Goal: Browse casually

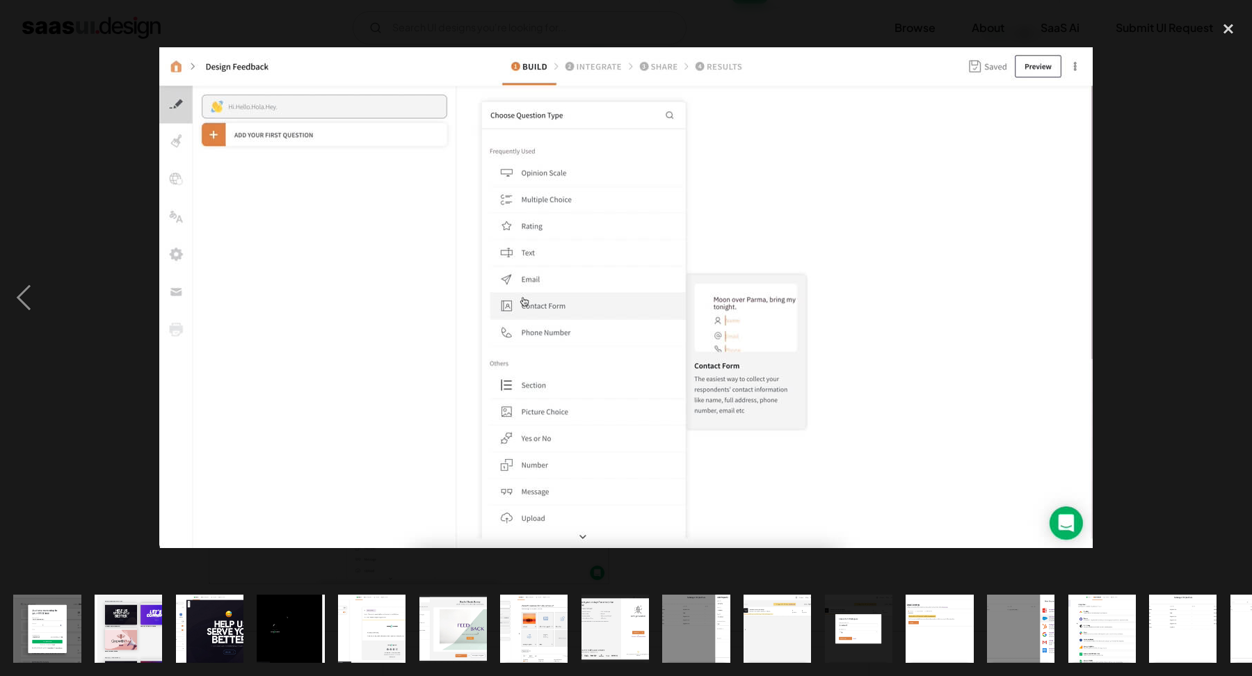
scroll to position [0, 790]
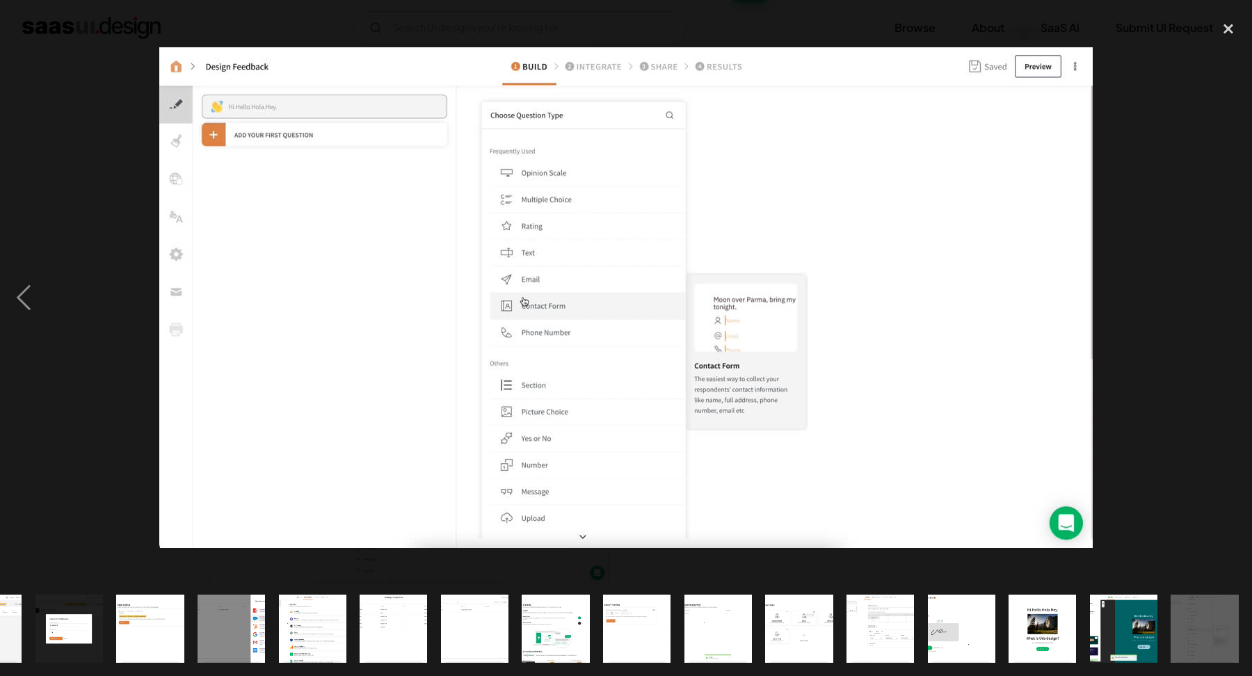
click at [1175, 230] on div at bounding box center [626, 297] width 1252 height 568
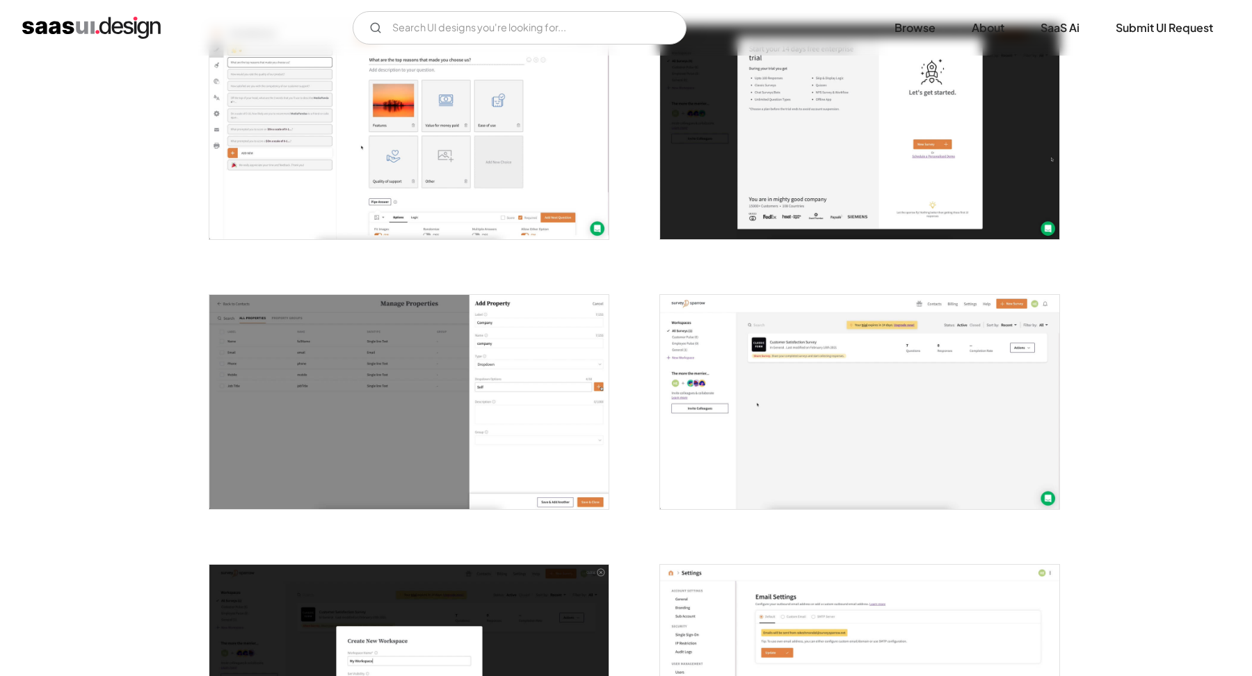
scroll to position [1115, 0]
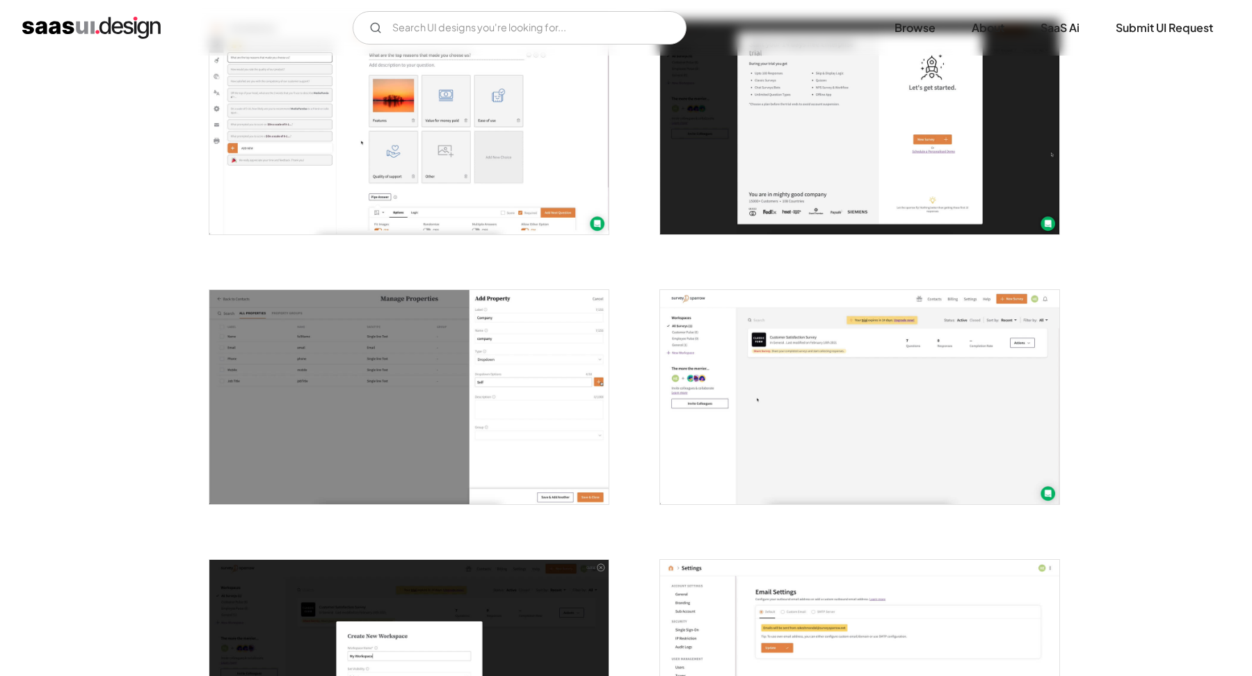
click at [833, 420] on img "open lightbox" at bounding box center [859, 397] width 399 height 214
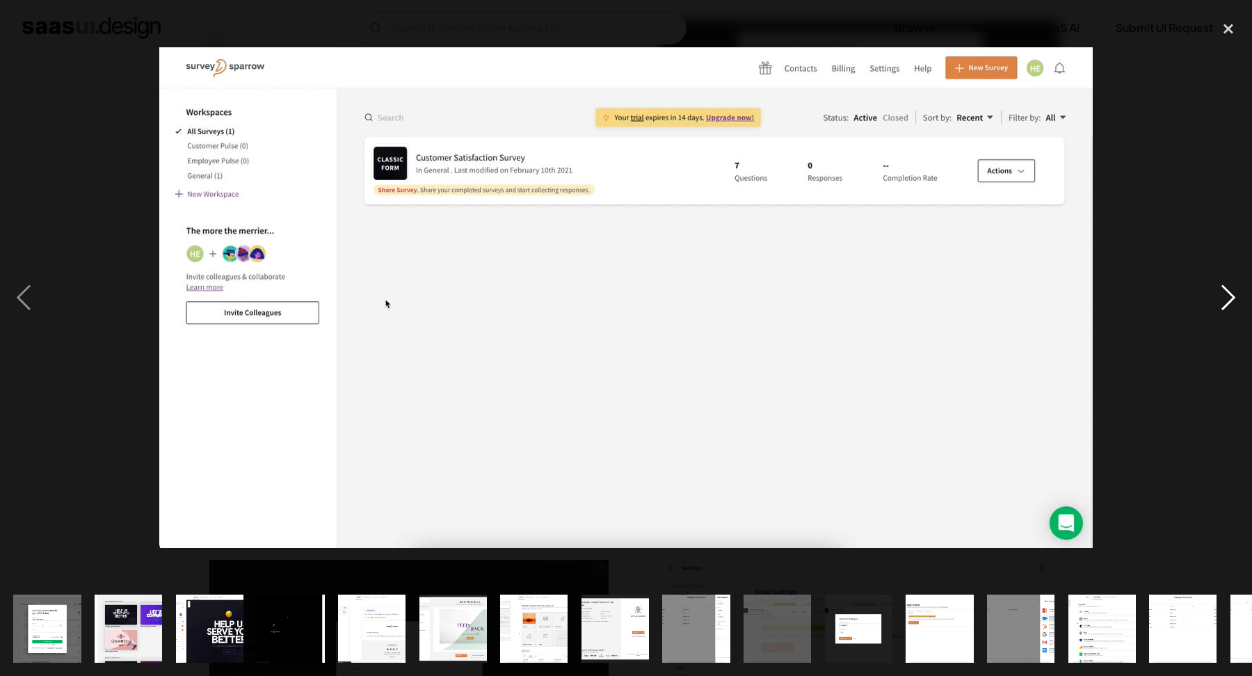
click at [1206, 209] on div "next image" at bounding box center [1228, 297] width 47 height 568
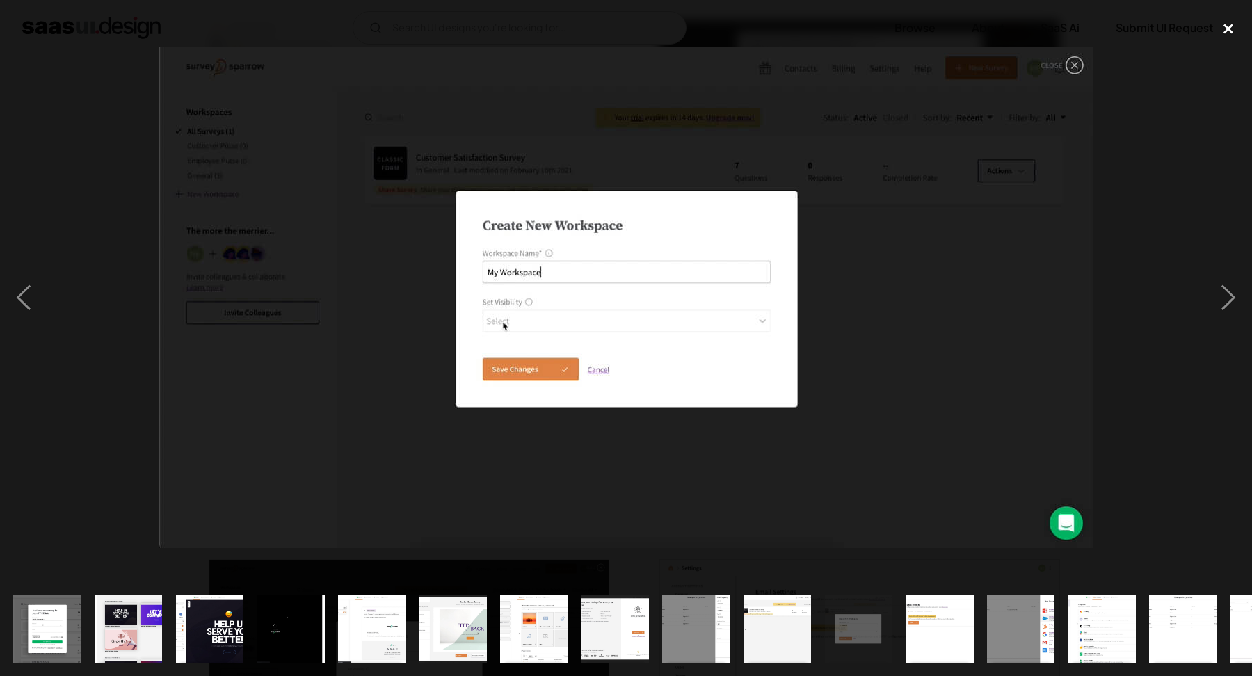
click at [1227, 18] on div "close lightbox" at bounding box center [1228, 28] width 47 height 31
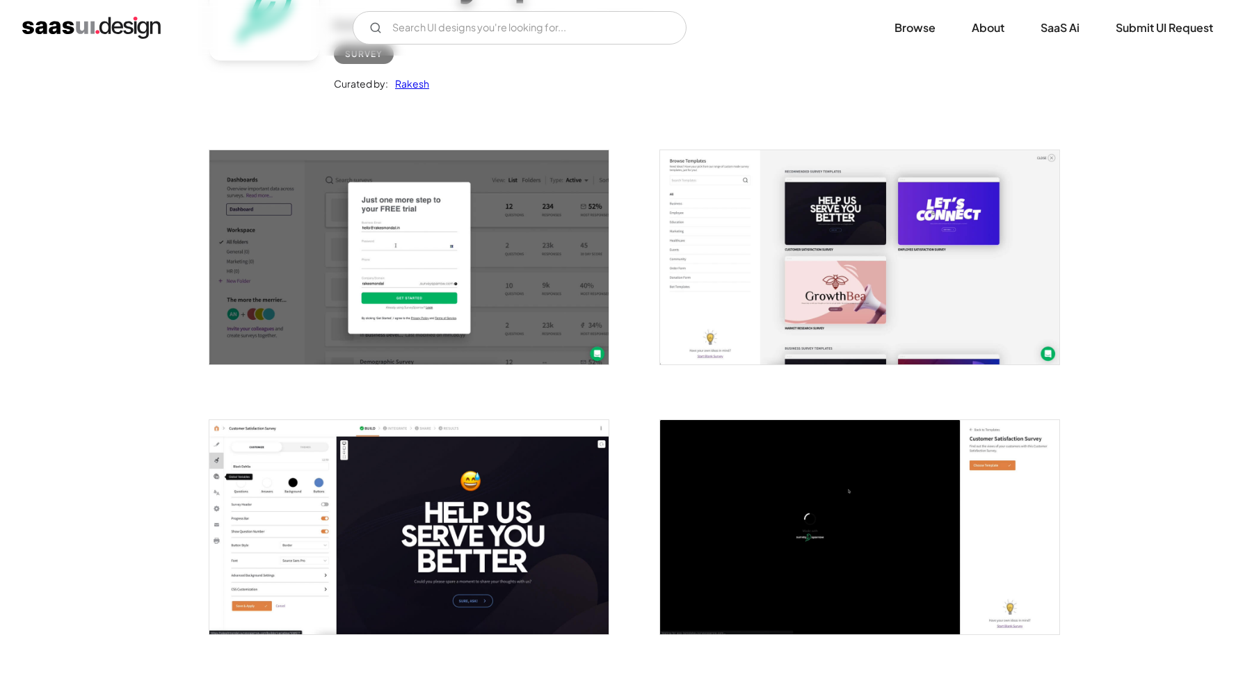
scroll to position [185, 0]
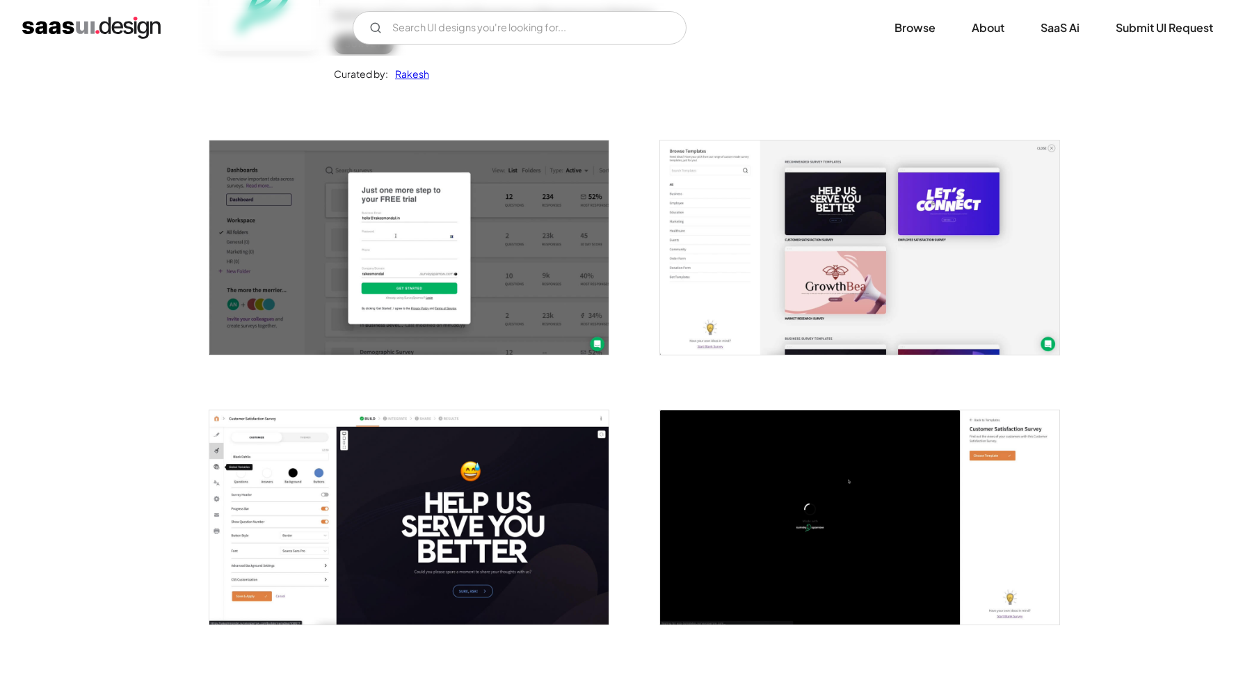
click at [458, 226] on img "open lightbox" at bounding box center [408, 248] width 399 height 214
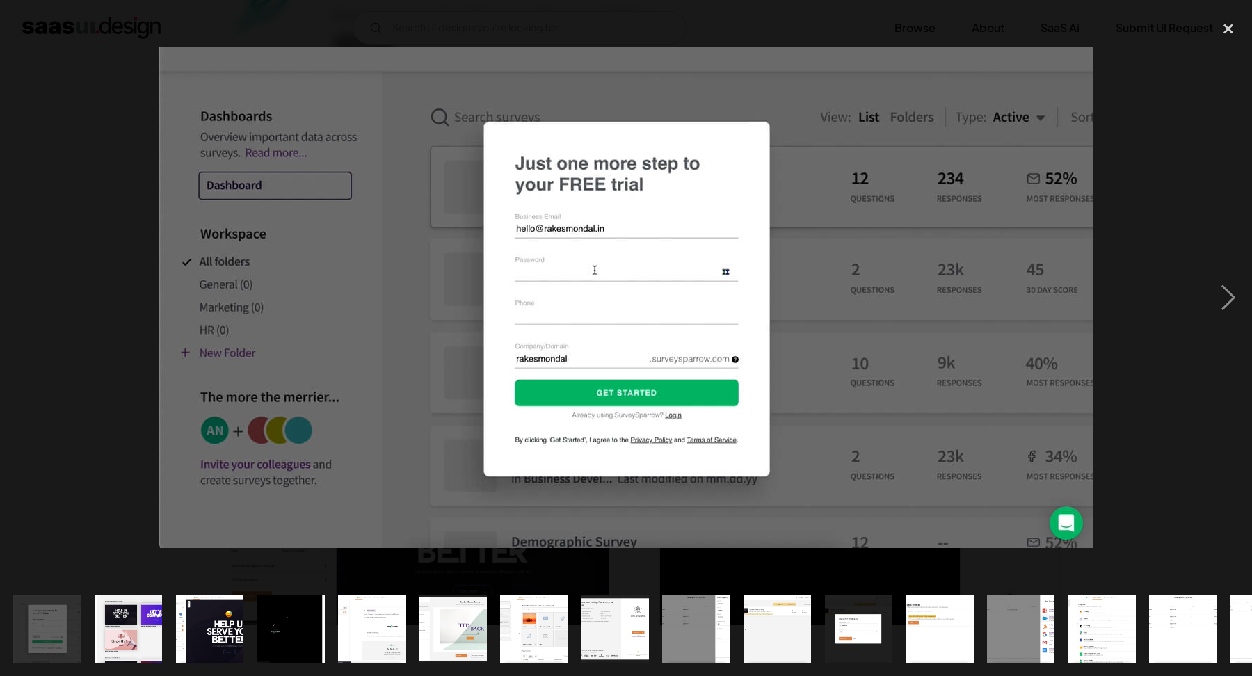
click at [1174, 202] on div at bounding box center [626, 297] width 1252 height 568
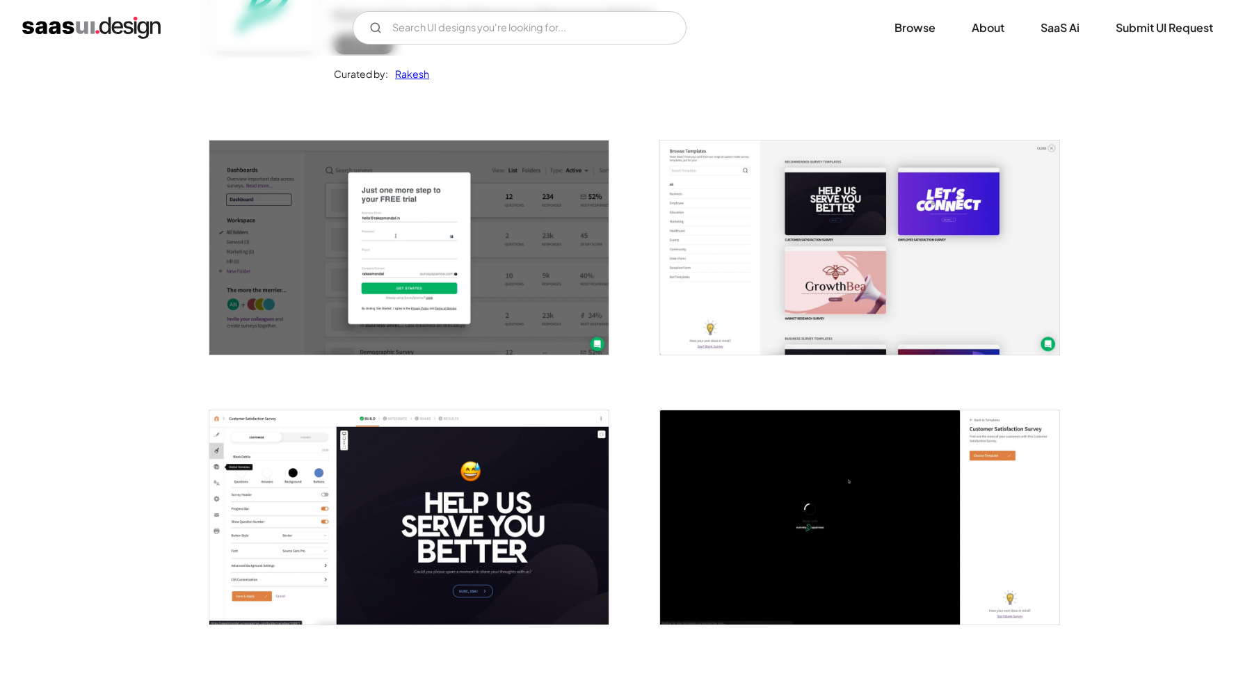
scroll to position [0, 0]
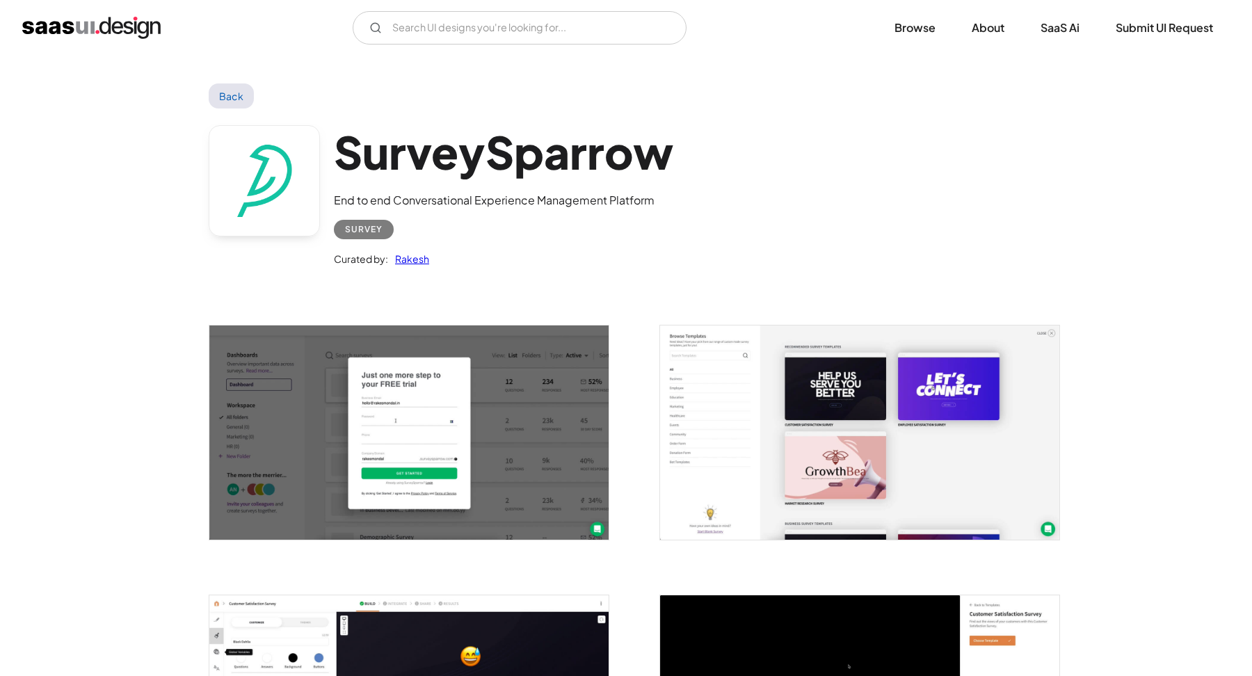
click at [113, 35] on img "home" at bounding box center [91, 28] width 138 height 22
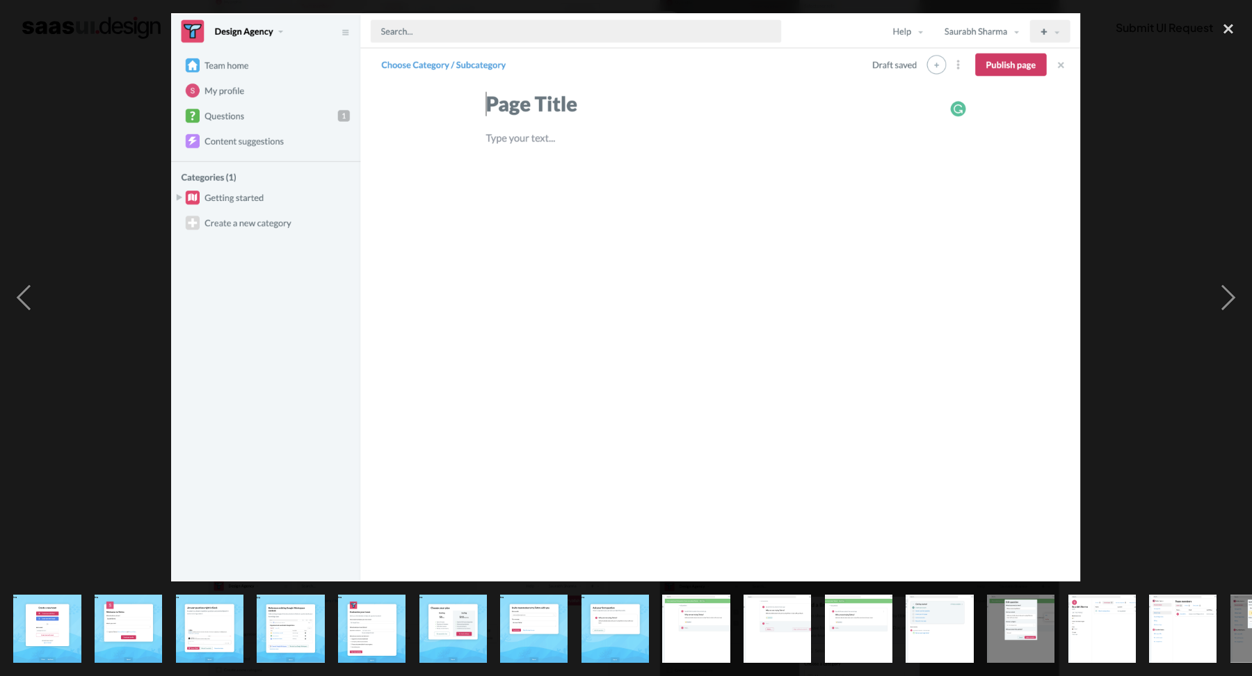
scroll to position [0, 790]
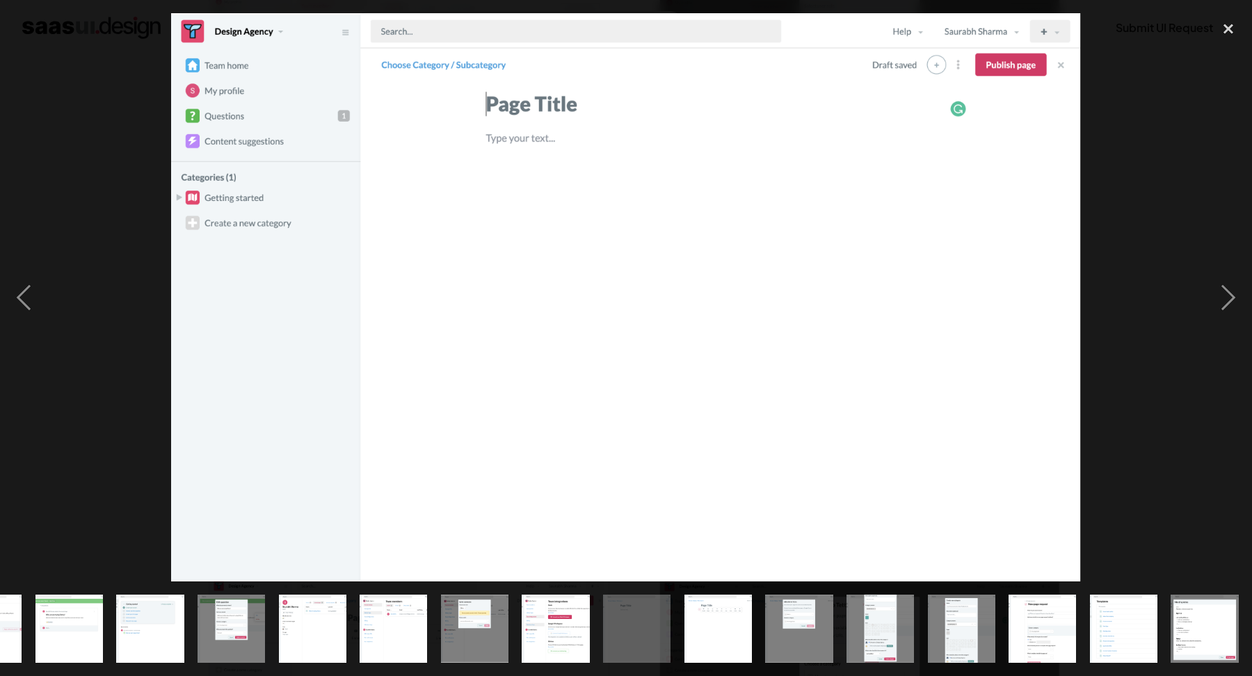
click at [1085, 172] on div at bounding box center [626, 297] width 1252 height 568
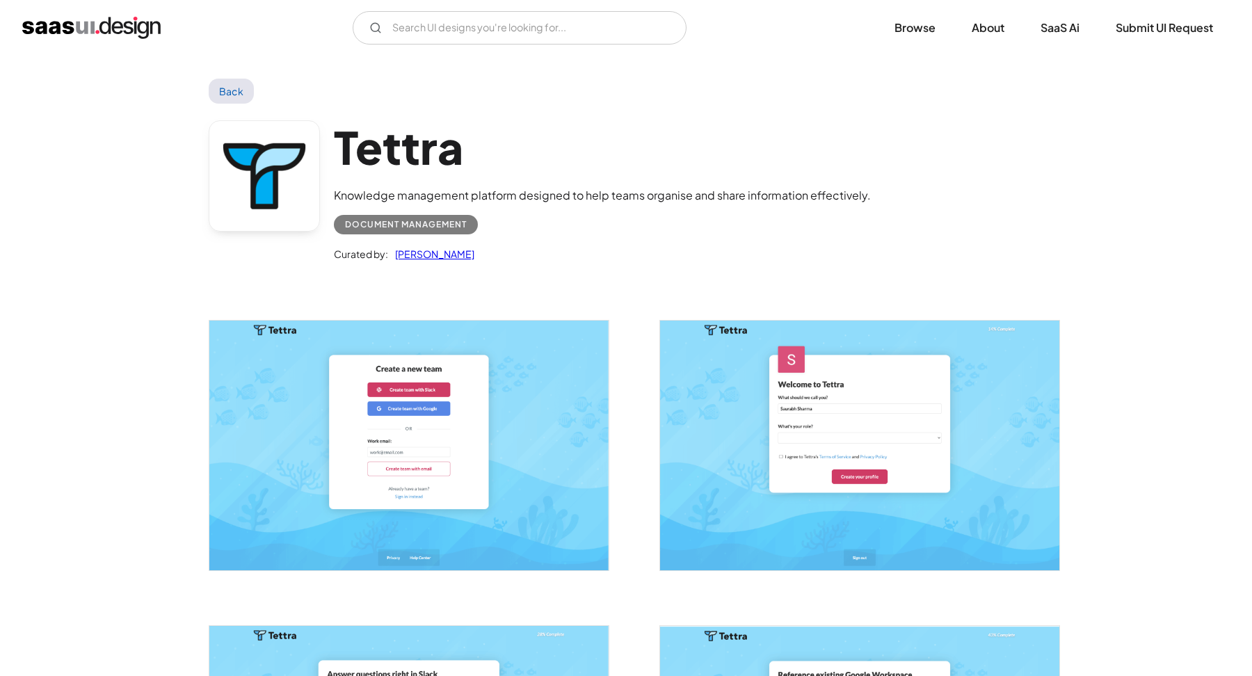
scroll to position [0, 0]
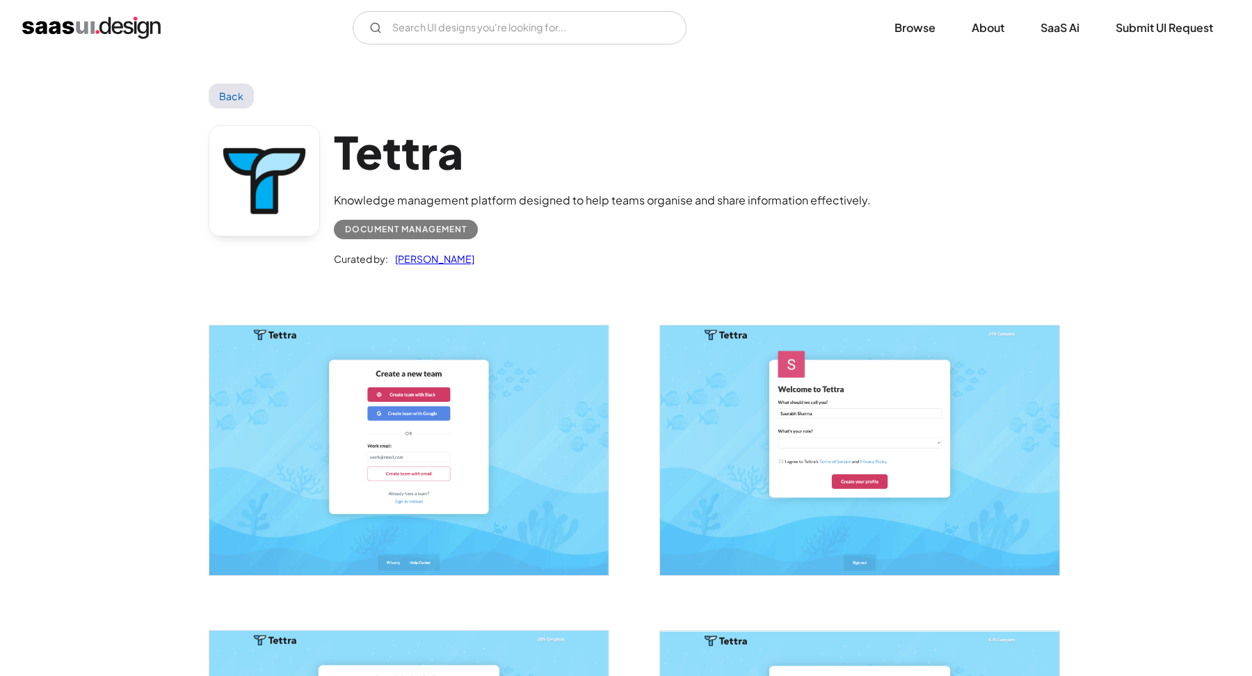
click at [154, 49] on div "V7 Labs Gen AI Application Design Best-in-class data labeling tool. GenAI Close…" at bounding box center [626, 28] width 1252 height 56
click at [135, 29] on img "home" at bounding box center [91, 28] width 138 height 22
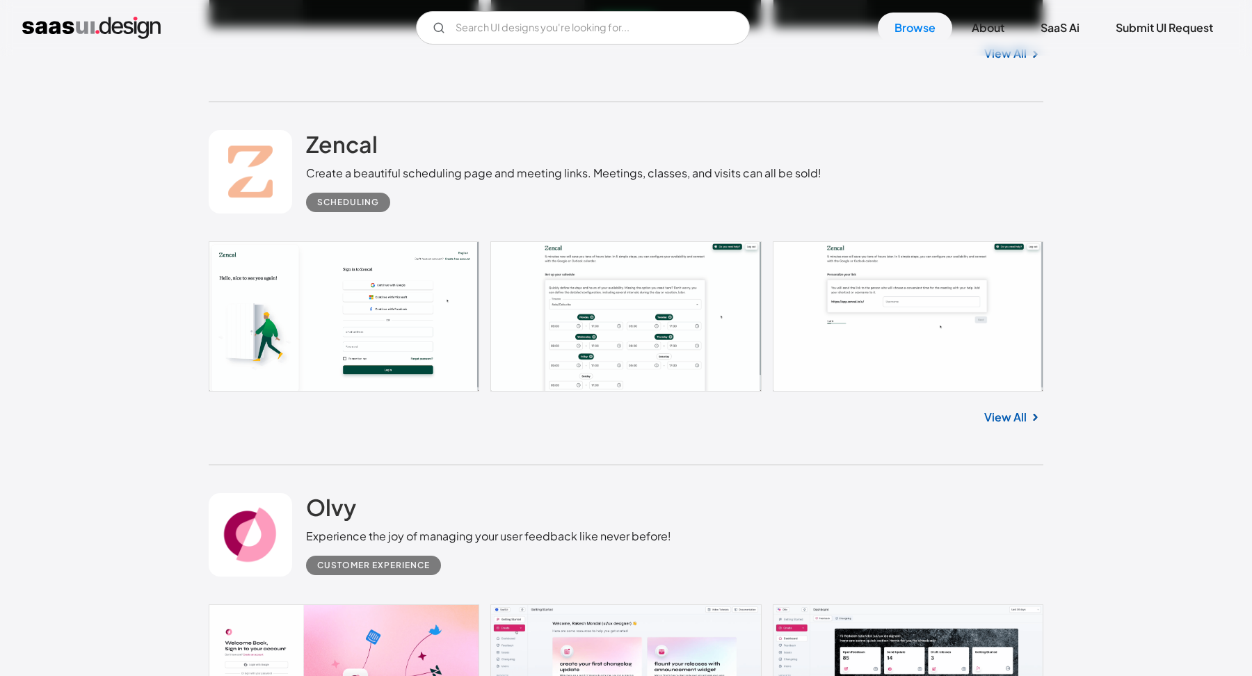
scroll to position [1535, 0]
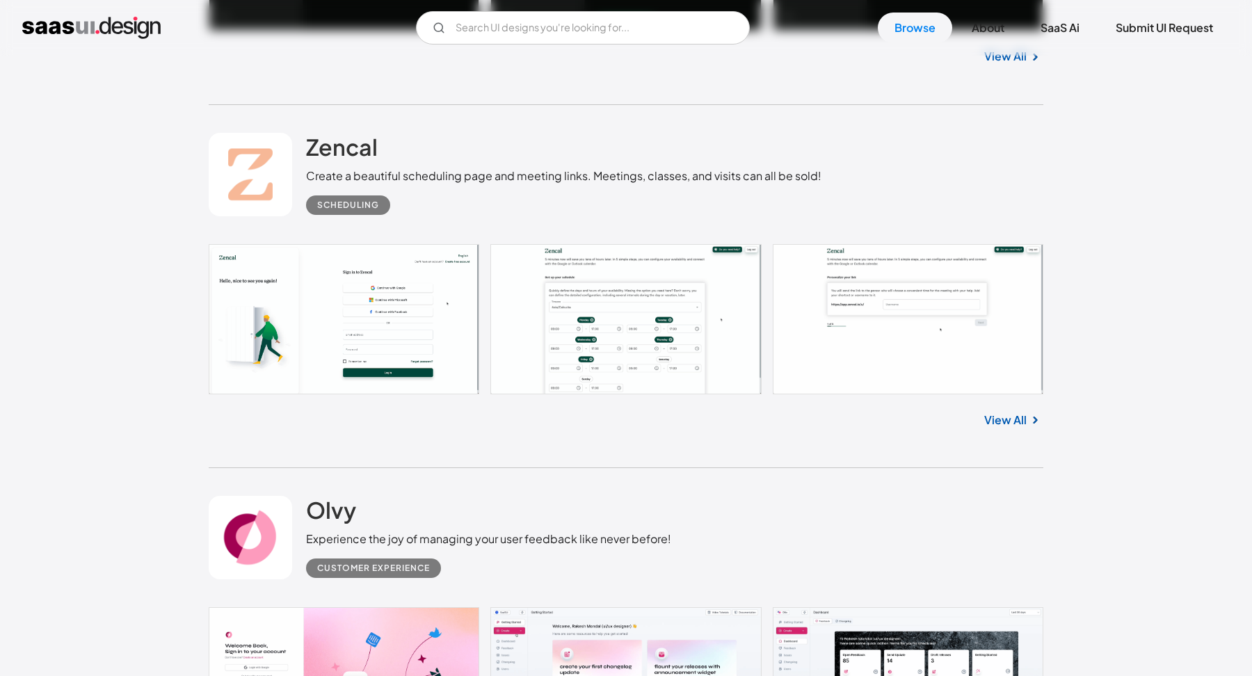
click at [406, 292] on link at bounding box center [626, 319] width 835 height 150
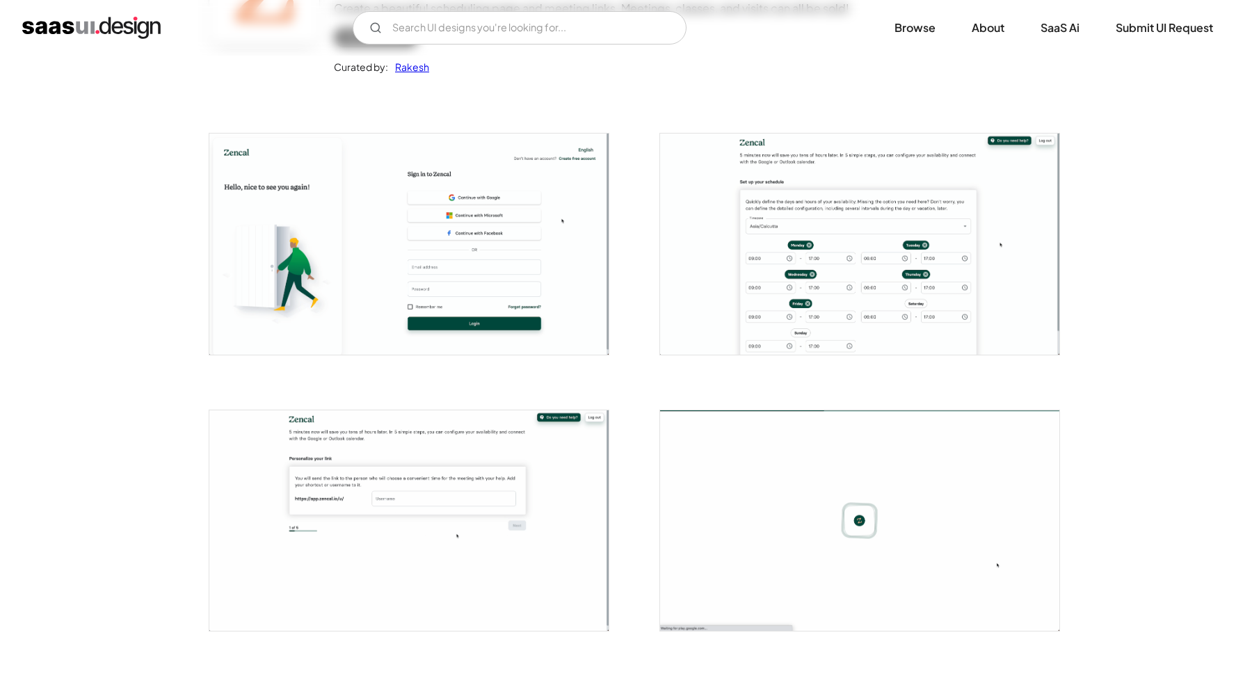
scroll to position [193, 0]
click at [785, 198] on img "open lightbox" at bounding box center [859, 242] width 399 height 221
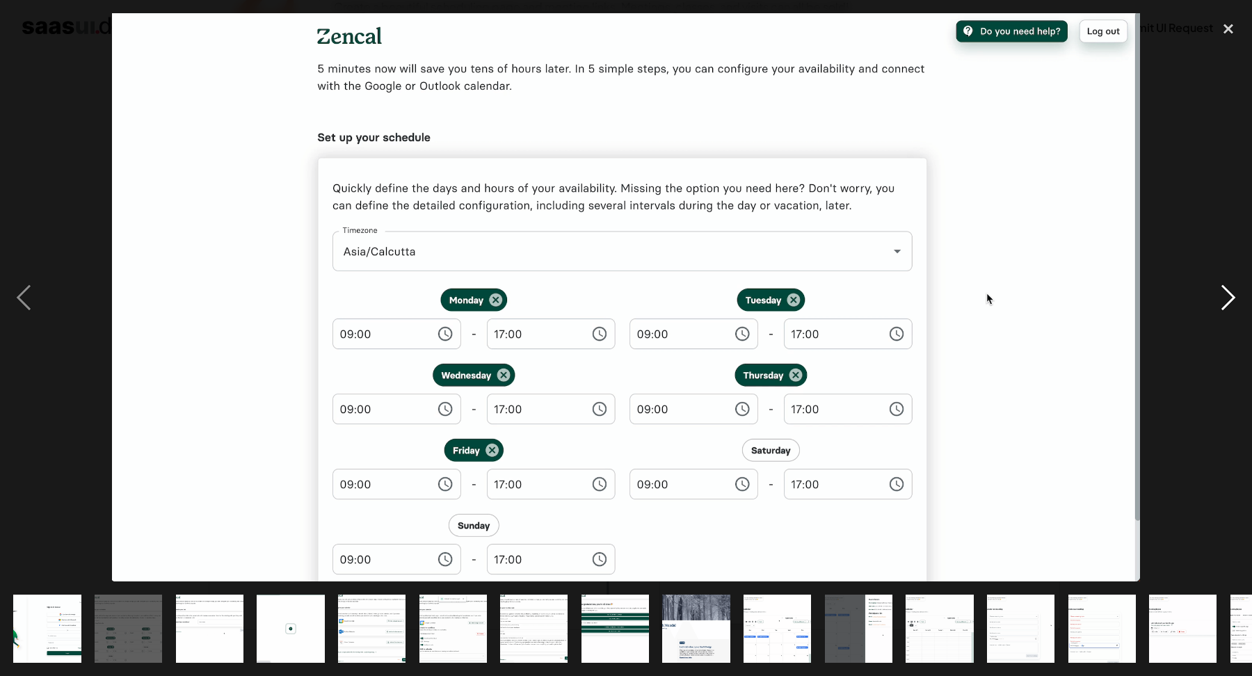
click at [1222, 291] on div "next image" at bounding box center [1228, 297] width 47 height 568
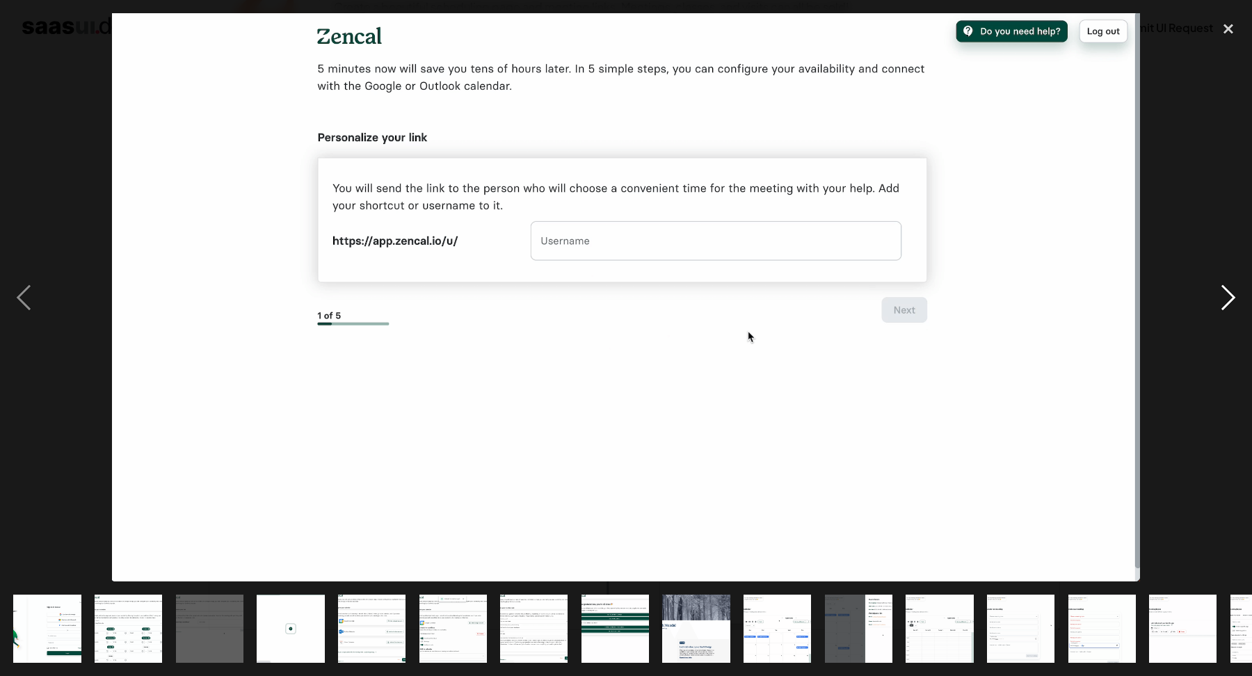
click at [1222, 291] on div "next image" at bounding box center [1228, 297] width 47 height 568
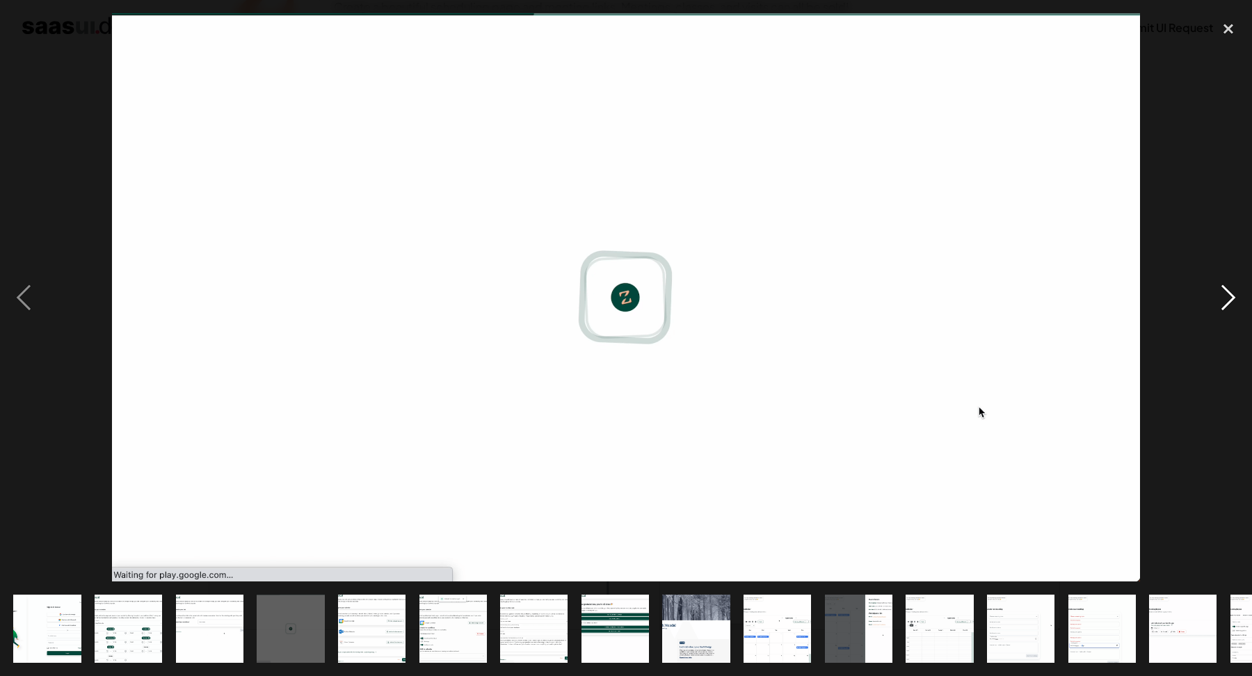
click at [1222, 291] on div "next image" at bounding box center [1228, 297] width 47 height 568
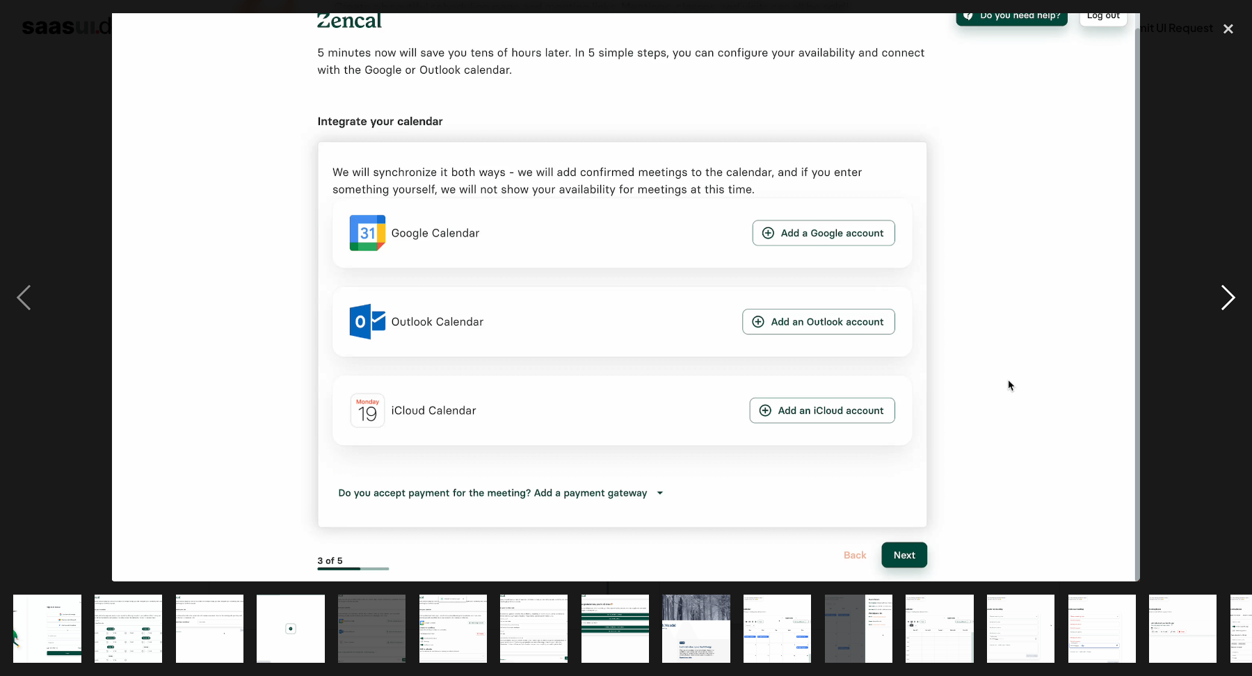
click at [1222, 291] on div "next image" at bounding box center [1228, 297] width 47 height 568
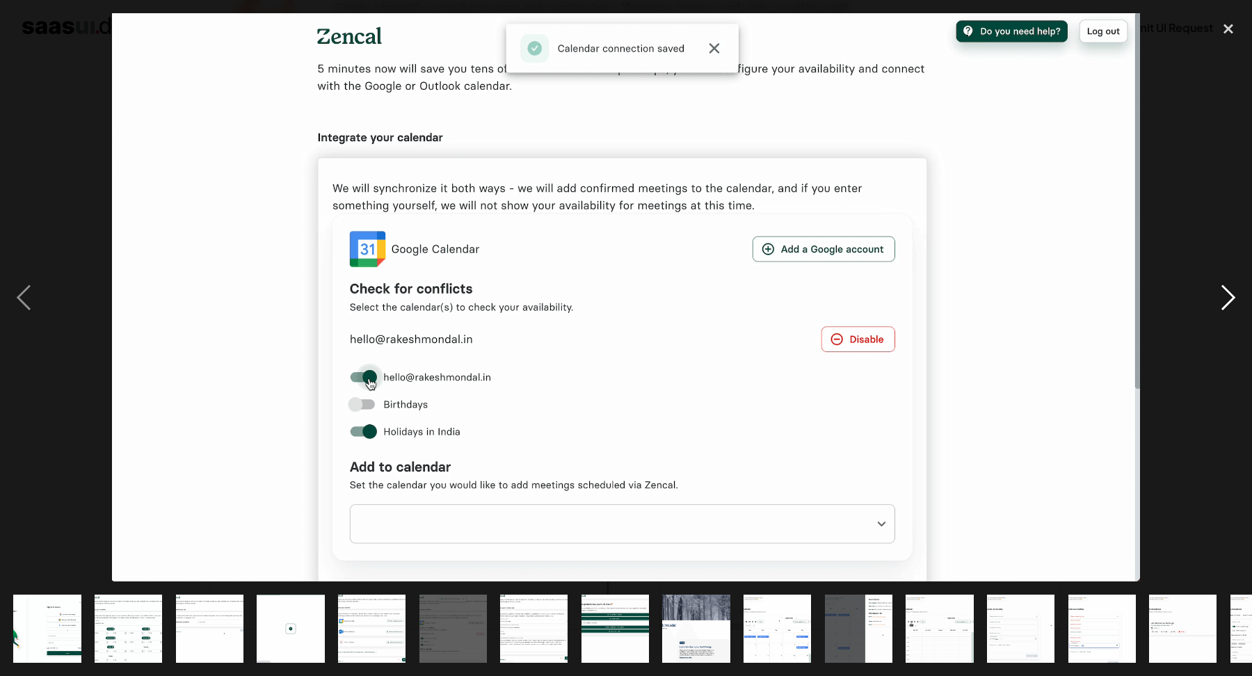
click at [1222, 291] on div "next image" at bounding box center [1228, 297] width 47 height 568
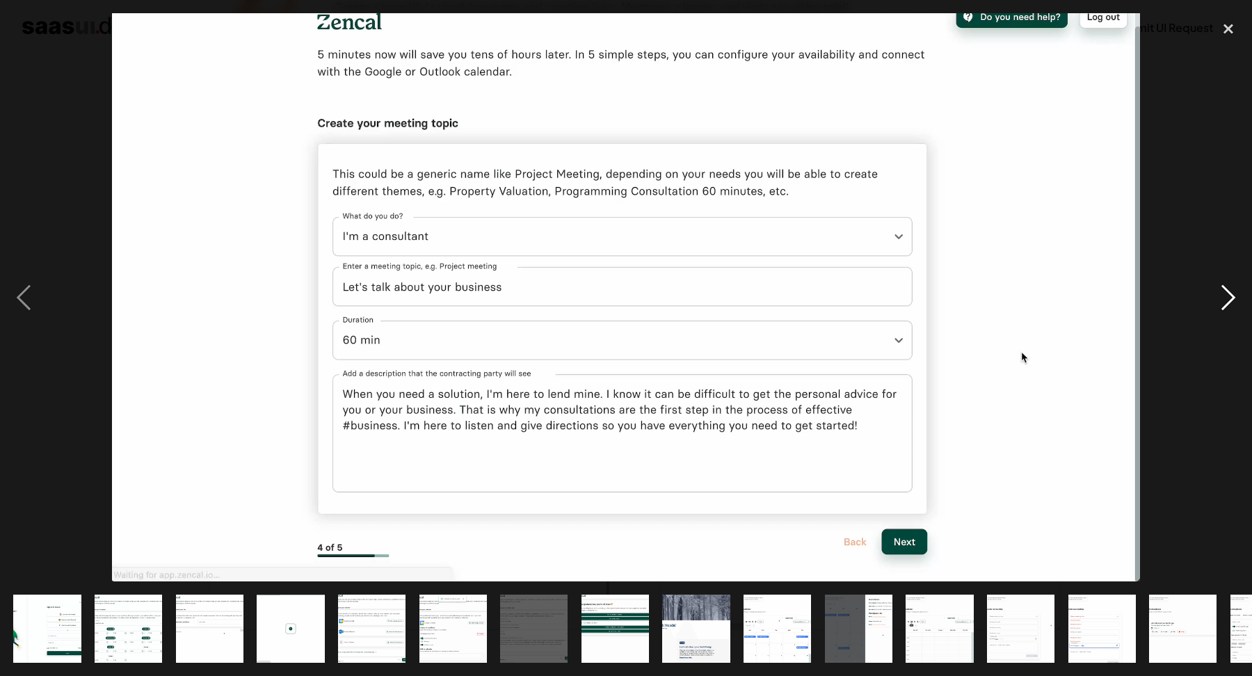
click at [1222, 291] on div "next image" at bounding box center [1228, 297] width 47 height 568
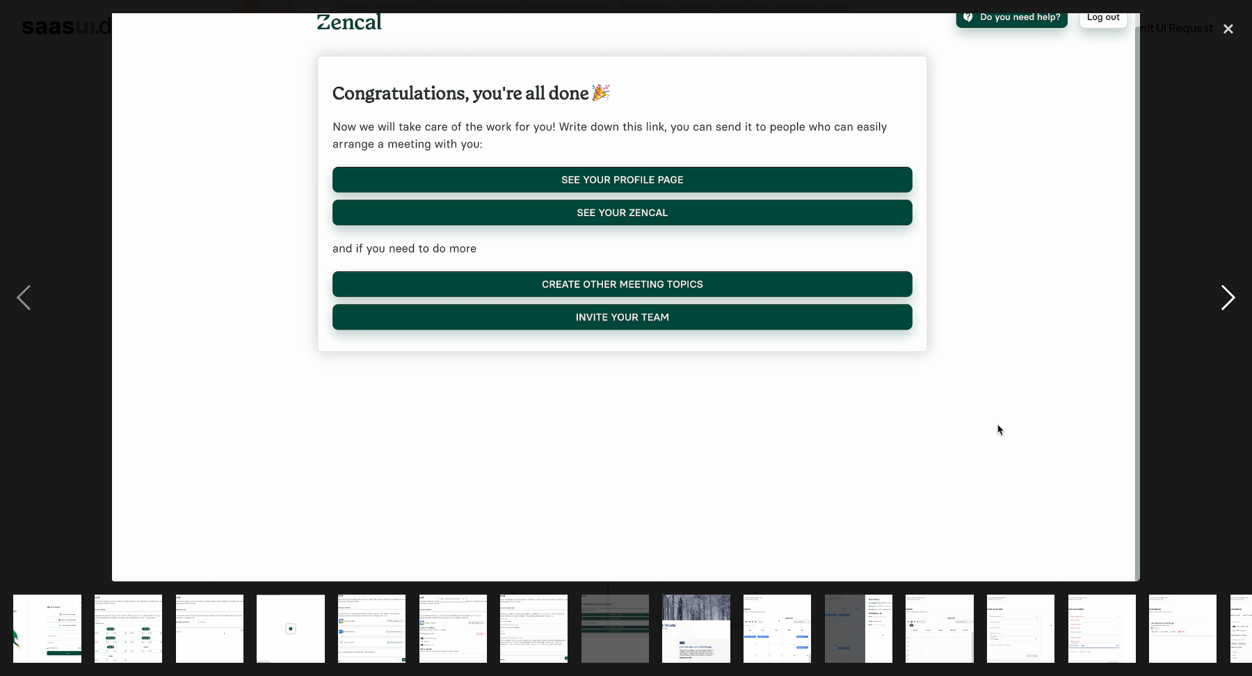
click at [1222, 291] on div "next image" at bounding box center [1228, 297] width 47 height 568
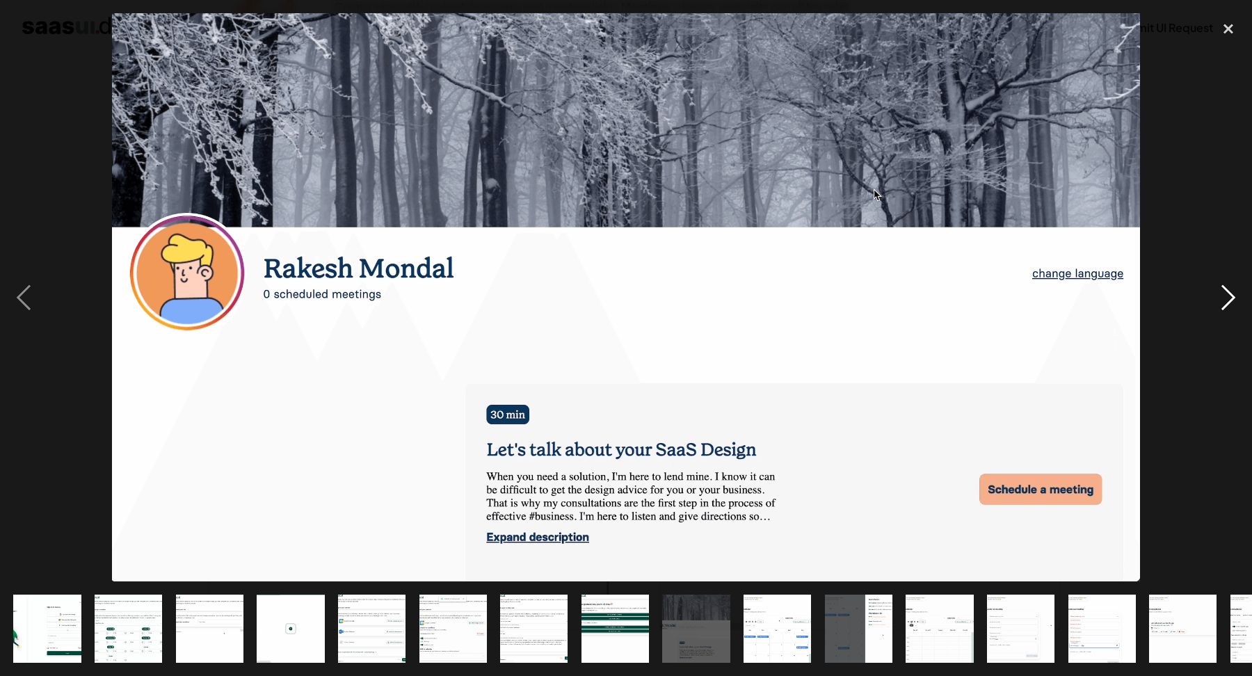
click at [1222, 291] on div "next image" at bounding box center [1228, 297] width 47 height 568
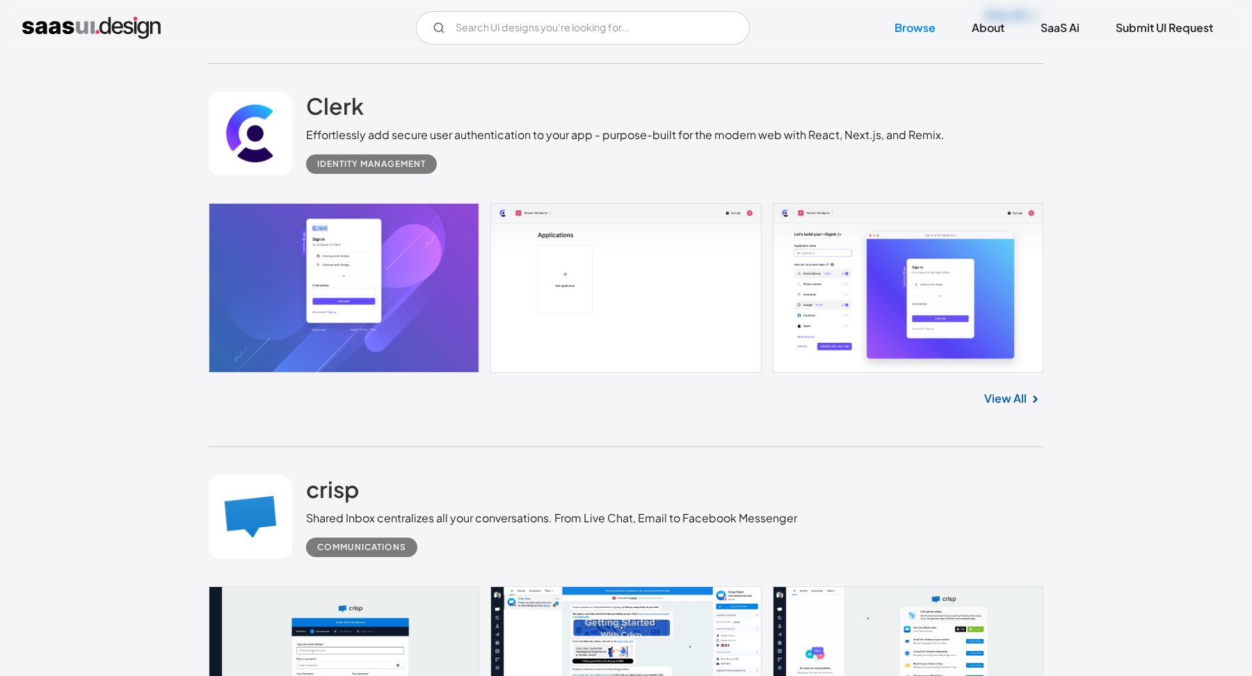
scroll to position [3039, 0]
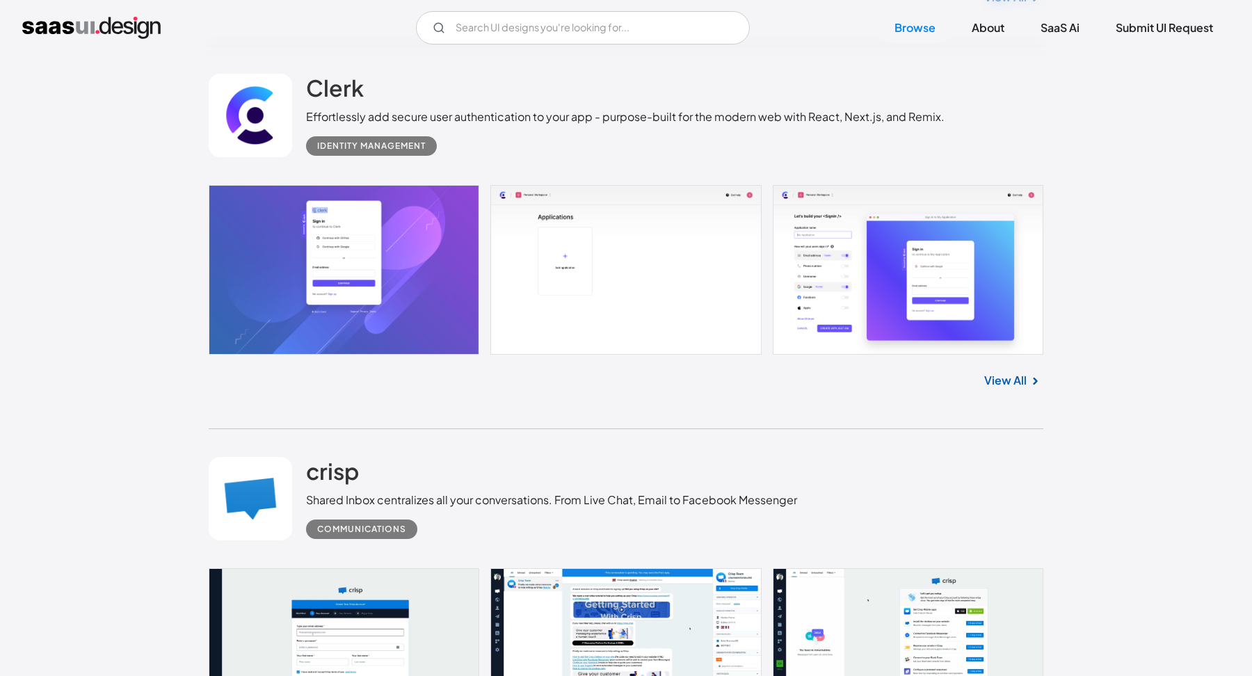
click at [535, 277] on link at bounding box center [626, 270] width 835 height 170
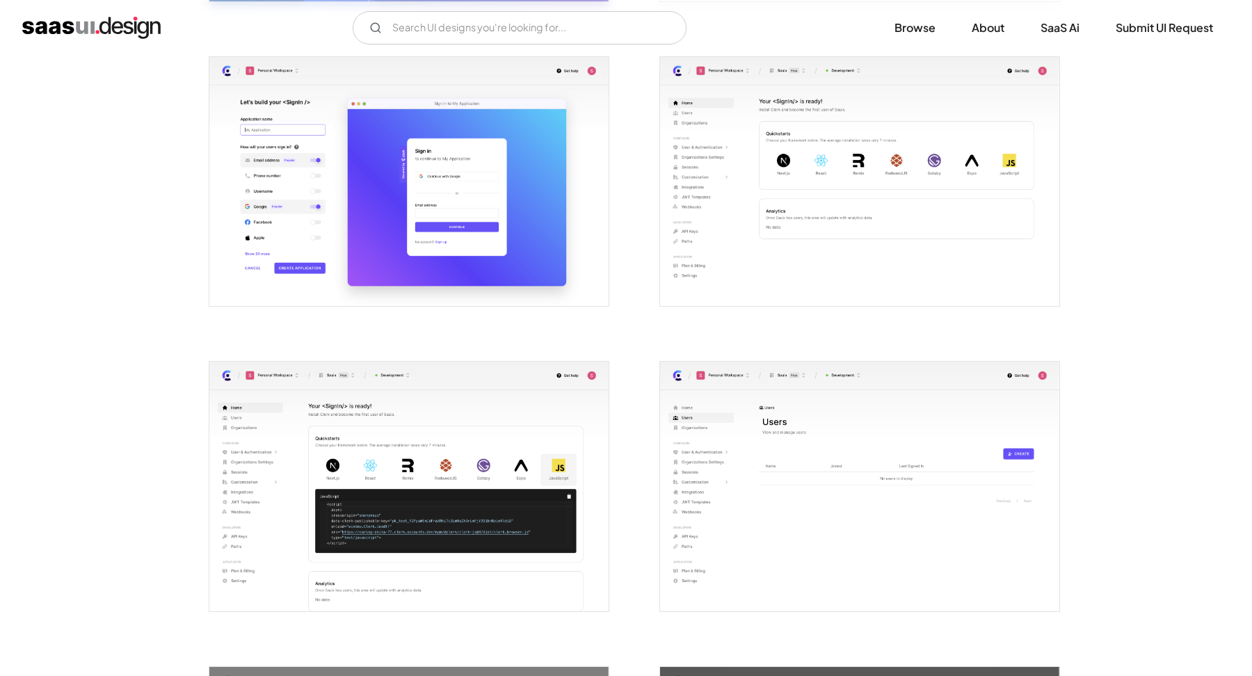
scroll to position [524, 0]
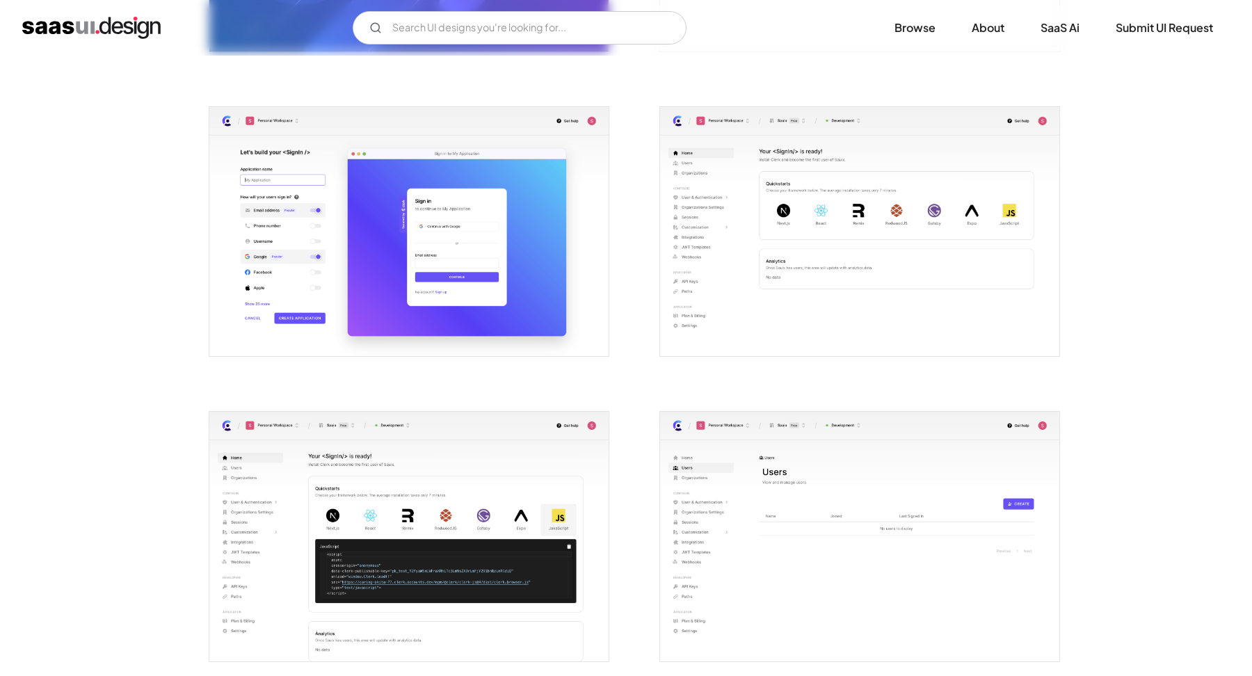
click at [540, 239] on img "open lightbox" at bounding box center [408, 232] width 399 height 250
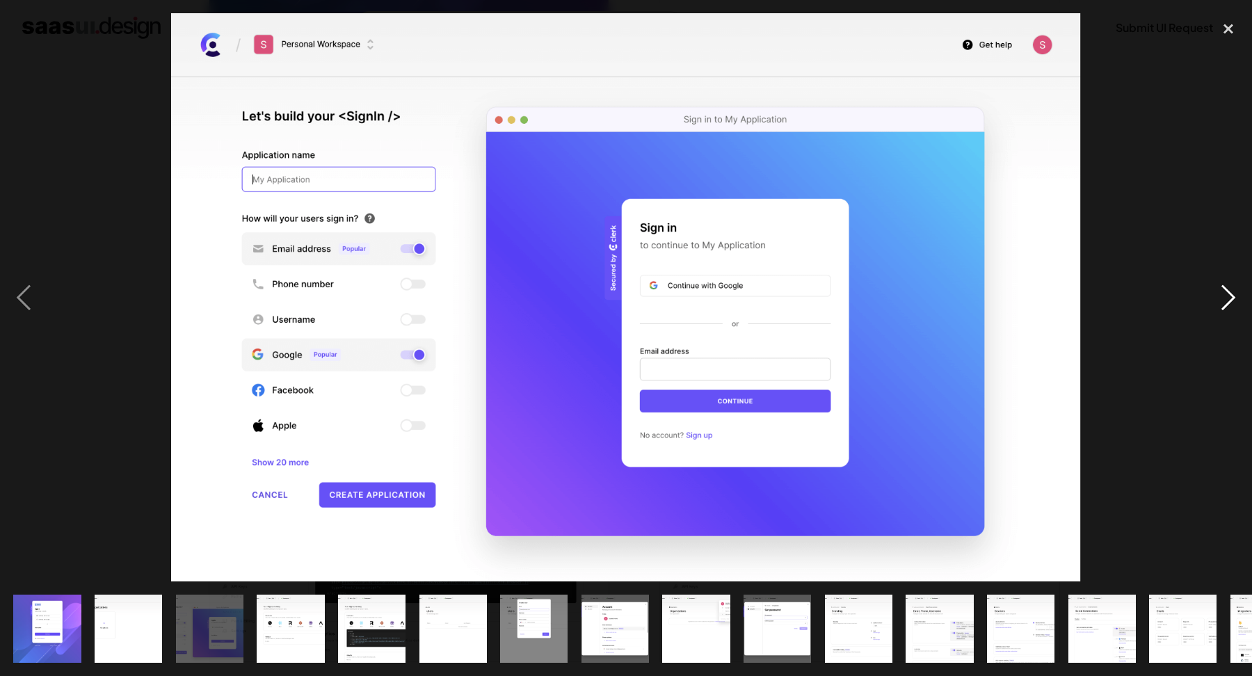
click at [1226, 309] on div "next image" at bounding box center [1228, 297] width 47 height 568
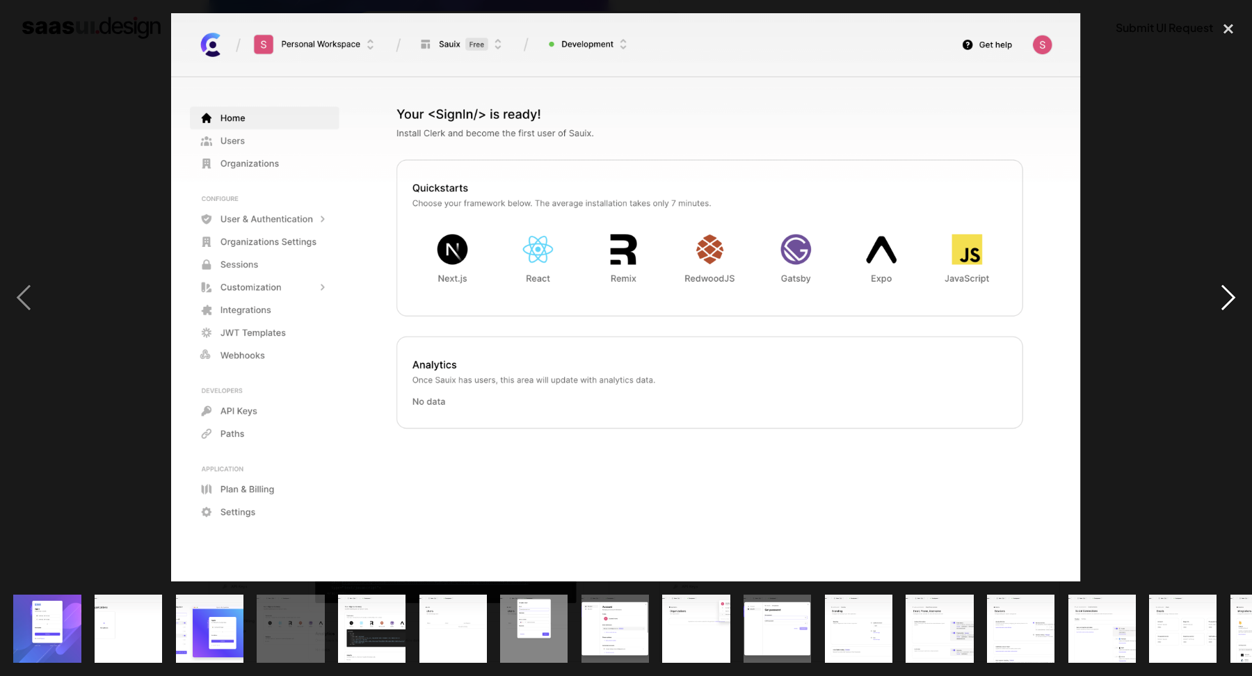
click at [1226, 309] on div "next image" at bounding box center [1228, 297] width 47 height 568
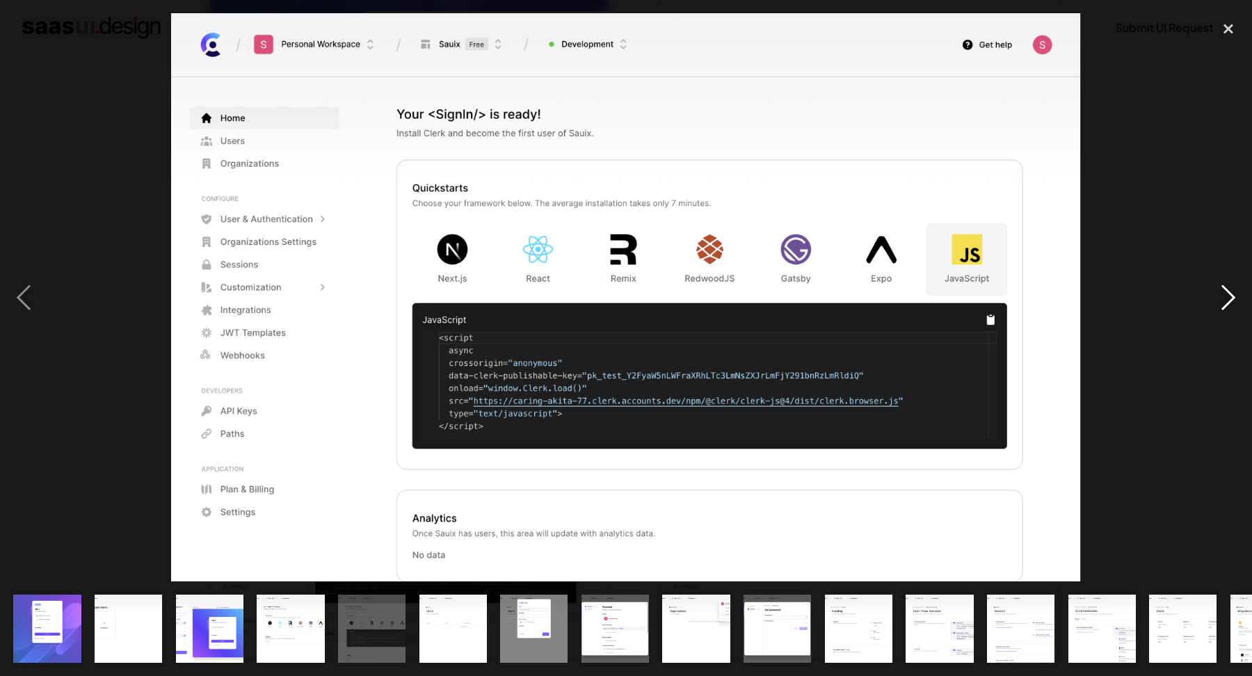
click at [1226, 309] on div "next image" at bounding box center [1228, 297] width 47 height 568
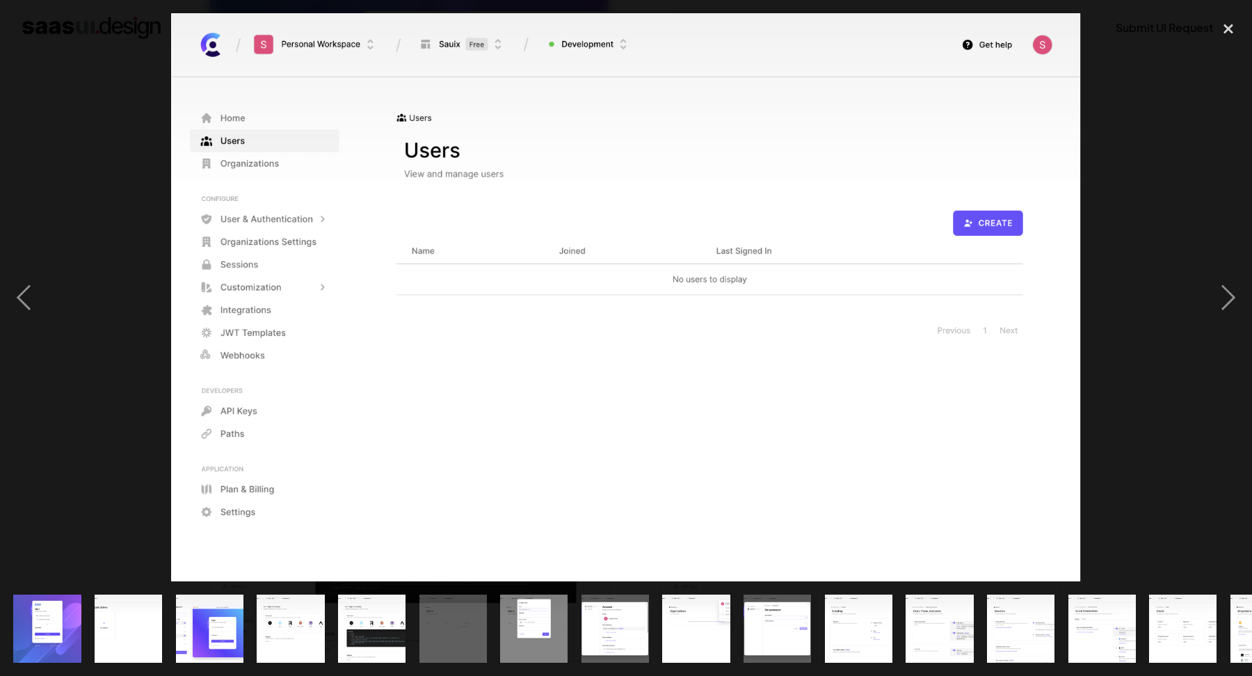
click at [1185, 218] on div at bounding box center [626, 297] width 1252 height 568
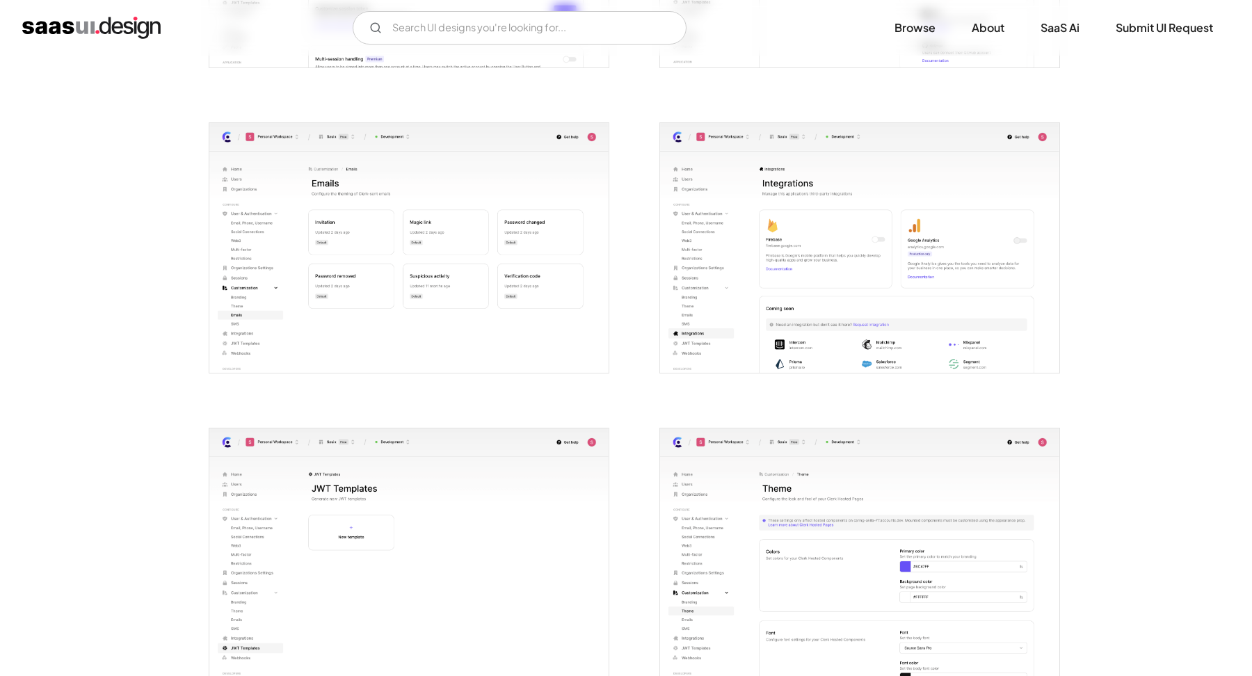
scroll to position [2313, 0]
